Goal: Check status

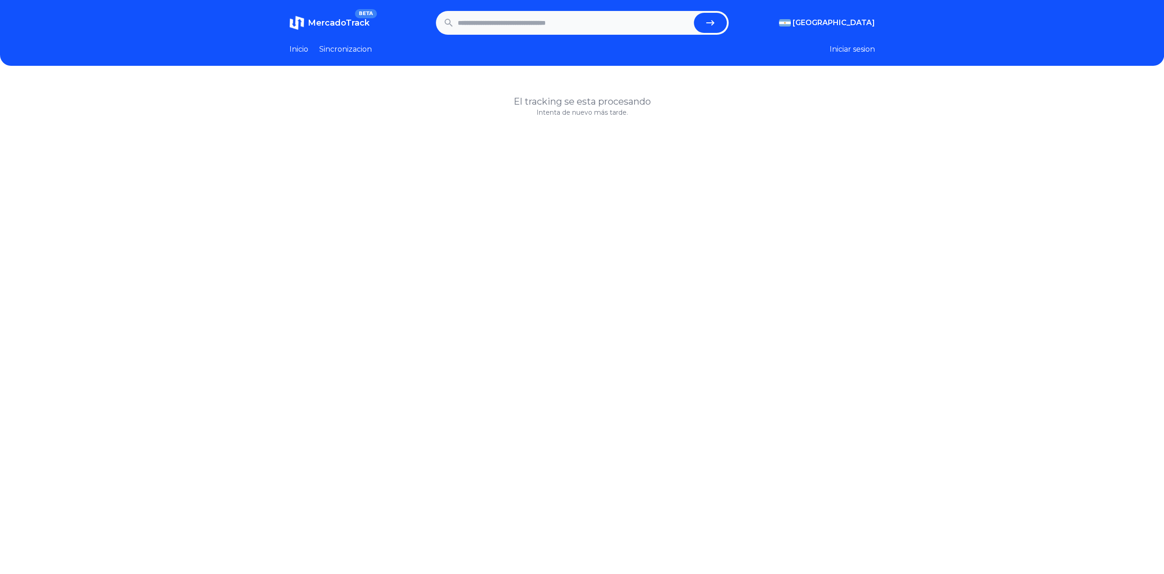
click at [476, 21] on input "text" at bounding box center [574, 23] width 232 height 20
paste input "**********"
click at [709, 21] on icon "submit" at bounding box center [710, 22] width 11 height 11
type input "**********"
